Goal: Navigation & Orientation: Understand site structure

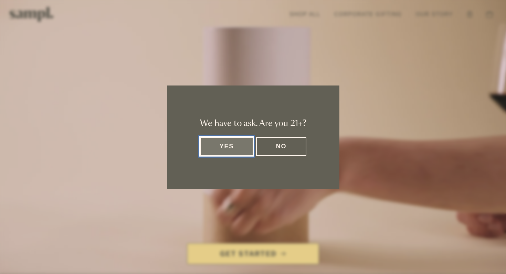
click at [229, 148] on button "Yes" at bounding box center [227, 146] width 54 height 19
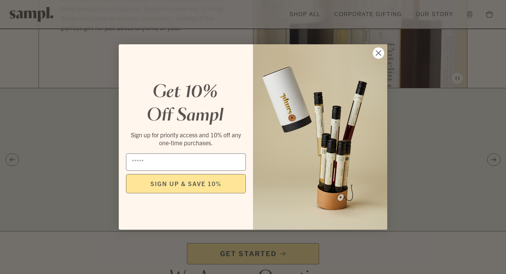
scroll to position [1165, 0]
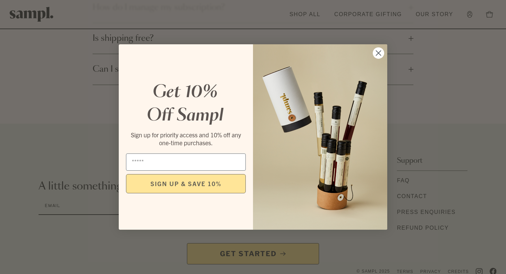
click at [381, 48] on icon "Close dialog" at bounding box center [378, 53] width 12 height 12
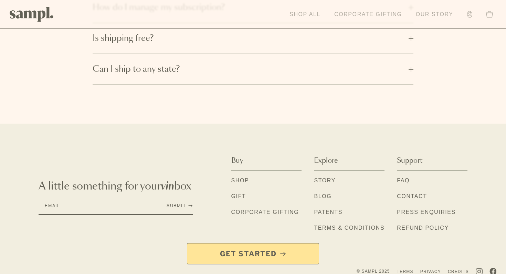
click at [425, 12] on link "Our Story" at bounding box center [434, 14] width 44 height 15
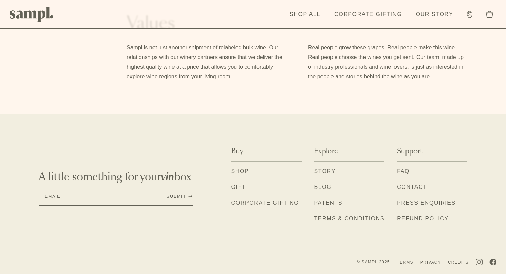
scroll to position [593, 0]
click at [331, 205] on link "Patents" at bounding box center [328, 203] width 29 height 9
